Goal: Information Seeking & Learning: Learn about a topic

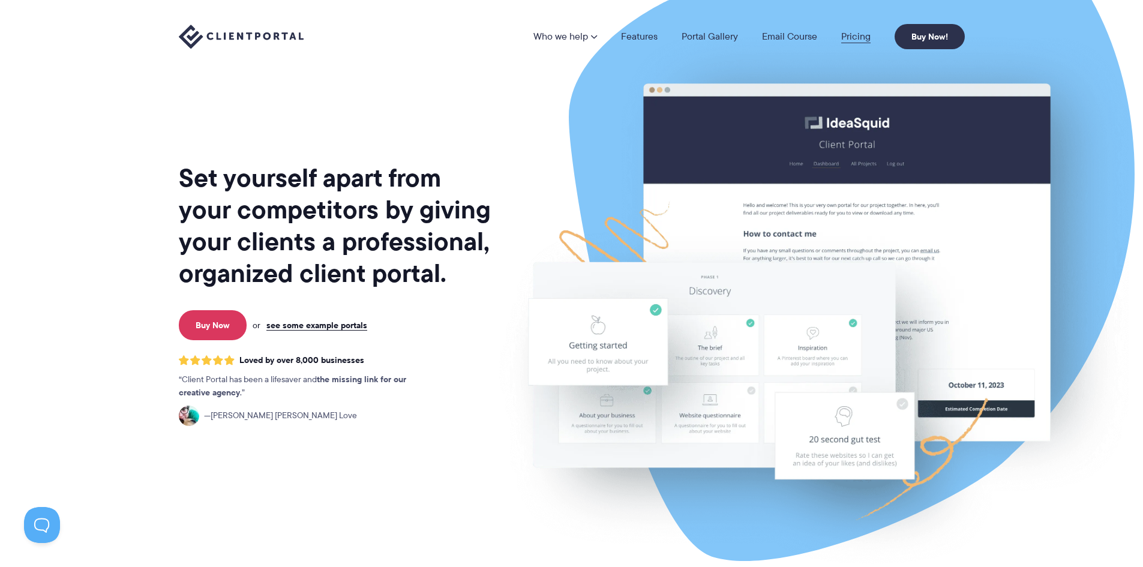
click at [857, 35] on link "Pricing" at bounding box center [855, 37] width 29 height 10
